Goal: Task Accomplishment & Management: Manage account settings

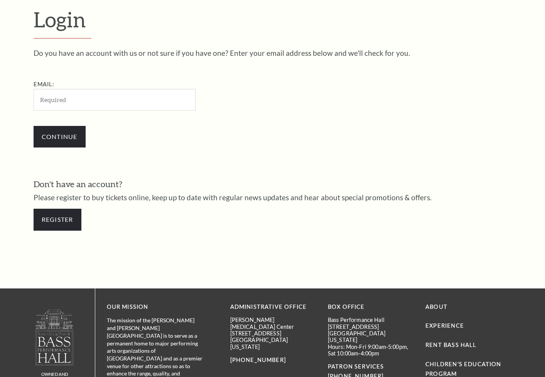
scroll to position [220, 0]
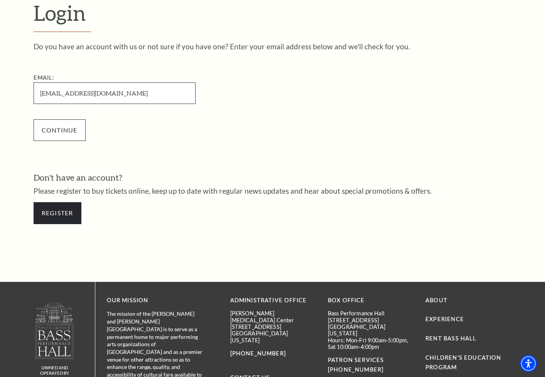
type input "[EMAIL_ADDRESS][DOMAIN_NAME]"
click at [63, 130] on input "Continue" at bounding box center [60, 130] width 52 height 22
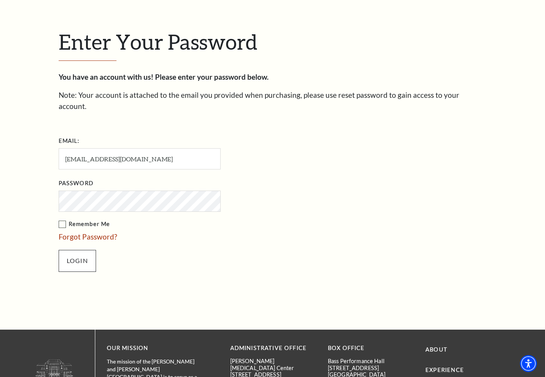
click at [77, 250] on input "Login" at bounding box center [77, 261] width 37 height 22
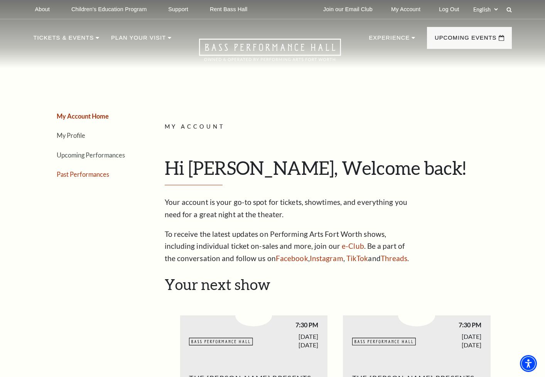
click at [81, 175] on link "Past Performances" at bounding box center [83, 174] width 52 height 7
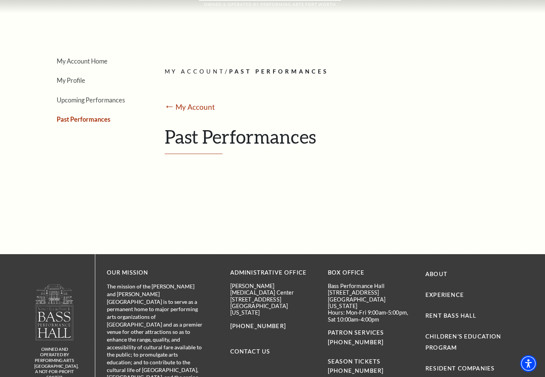
scroll to position [68, 0]
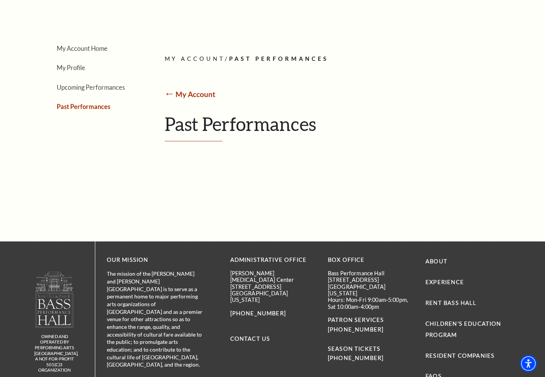
click at [199, 96] on link "My Account" at bounding box center [195, 94] width 40 height 9
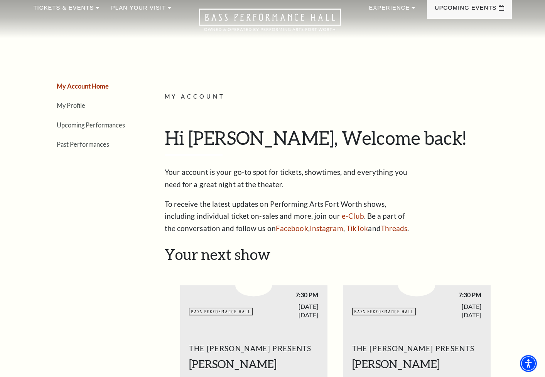
scroll to position [33, 0]
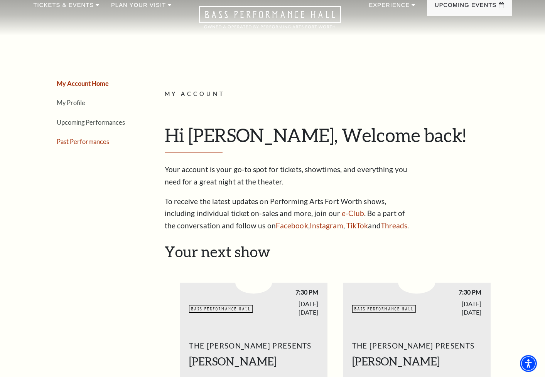
click at [92, 143] on link "Past Performances" at bounding box center [83, 141] width 52 height 7
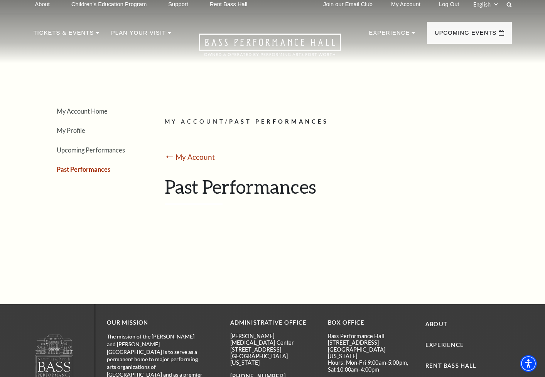
scroll to position [4, 0]
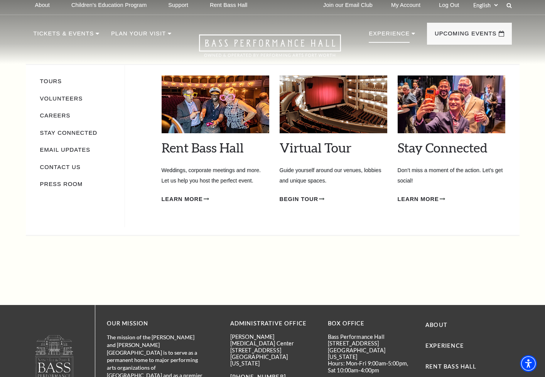
click at [434, 225] on div "Rent Bass Hall Empty heading Weddings, corporate meetings and more. Let us help…" at bounding box center [332, 146] width 343 height 162
